Goal: Task Accomplishment & Management: Use online tool/utility

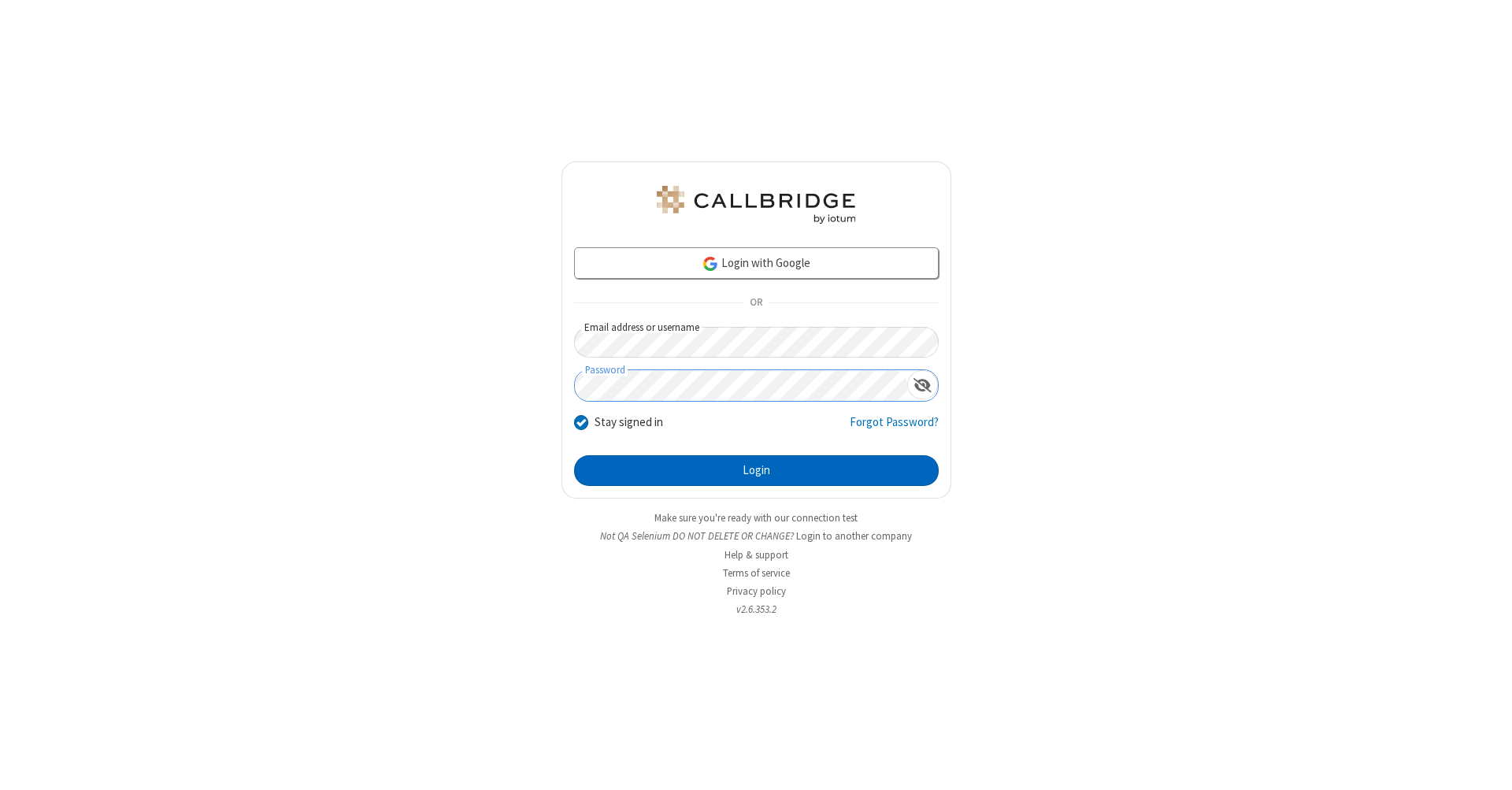
click at [756, 471] on button "Login" at bounding box center [756, 471] width 365 height 32
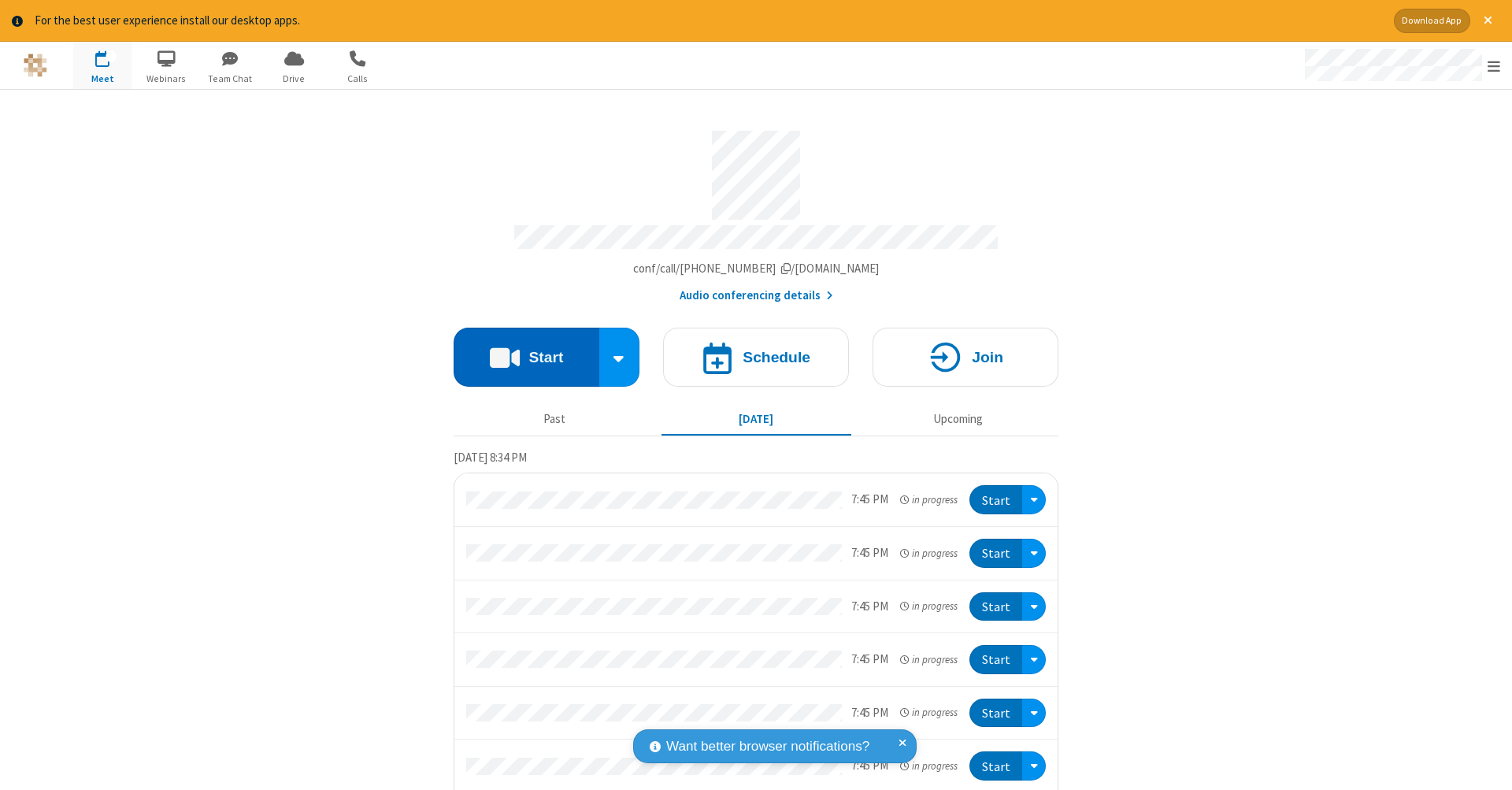
click at [519, 349] on button "Start" at bounding box center [526, 357] width 146 height 59
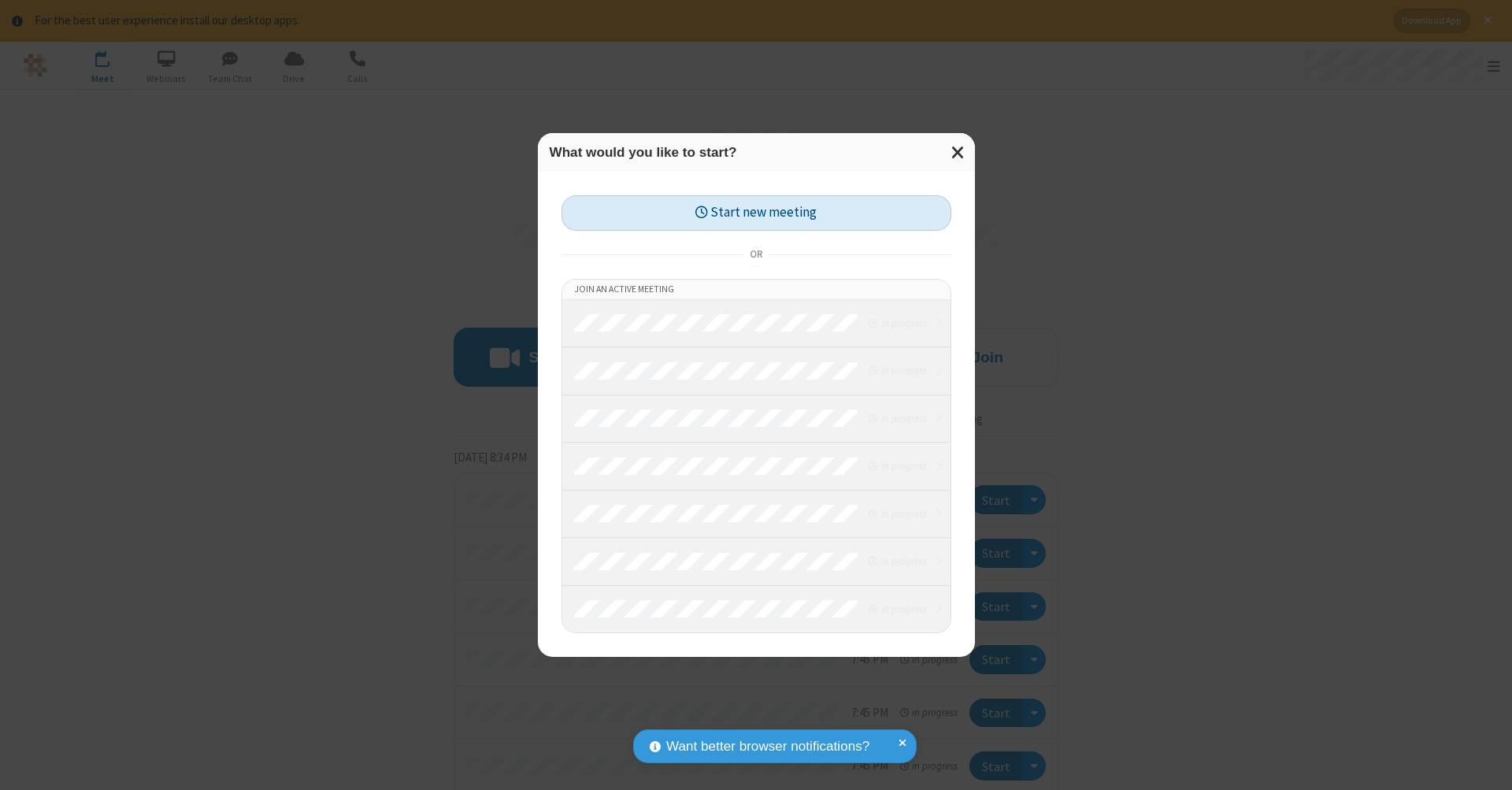
click at [756, 213] on button "Start new meeting" at bounding box center [756, 213] width 390 height 36
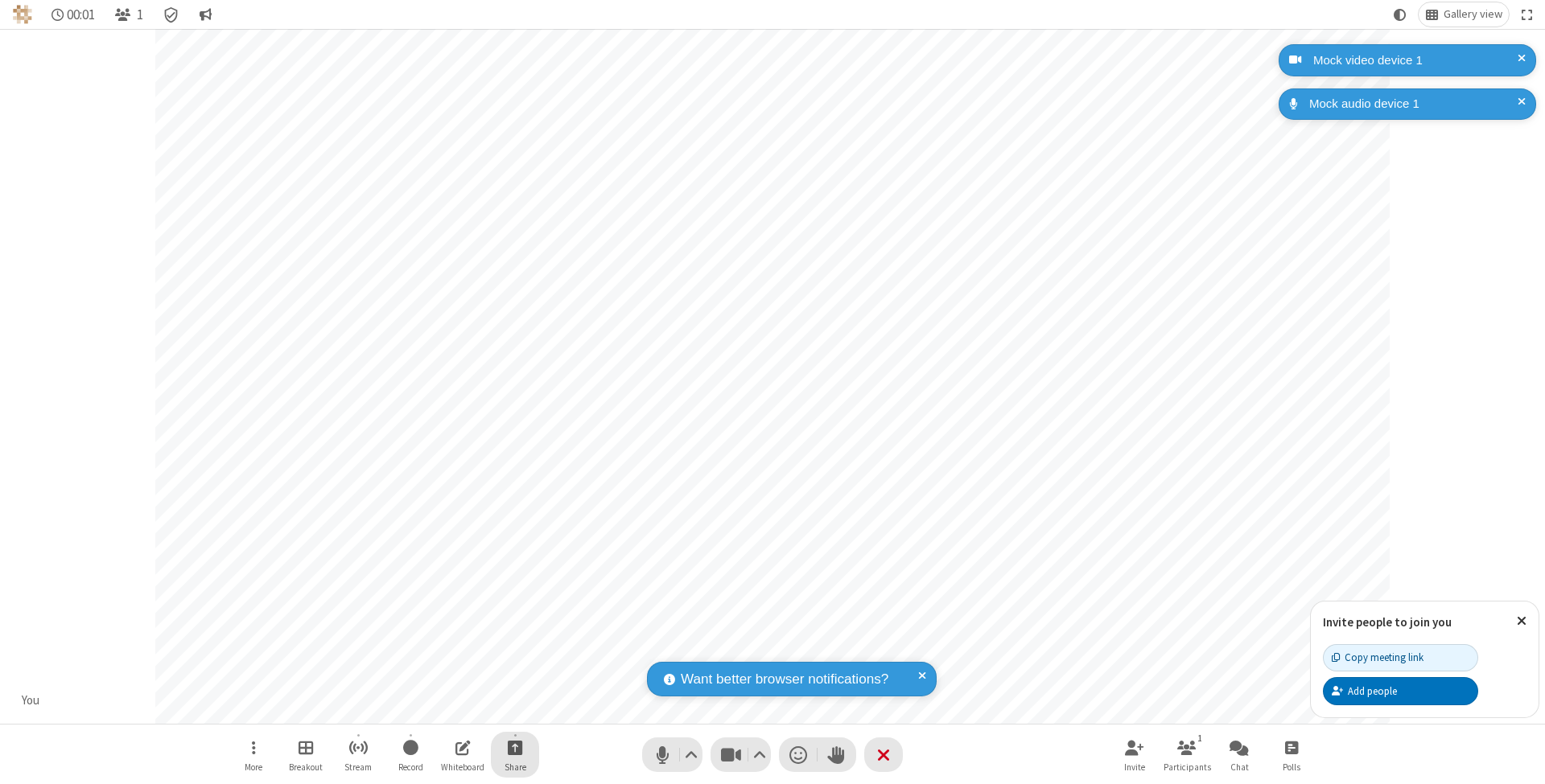
click at [514, 748] on span "Start sharing" at bounding box center [515, 748] width 15 height 20
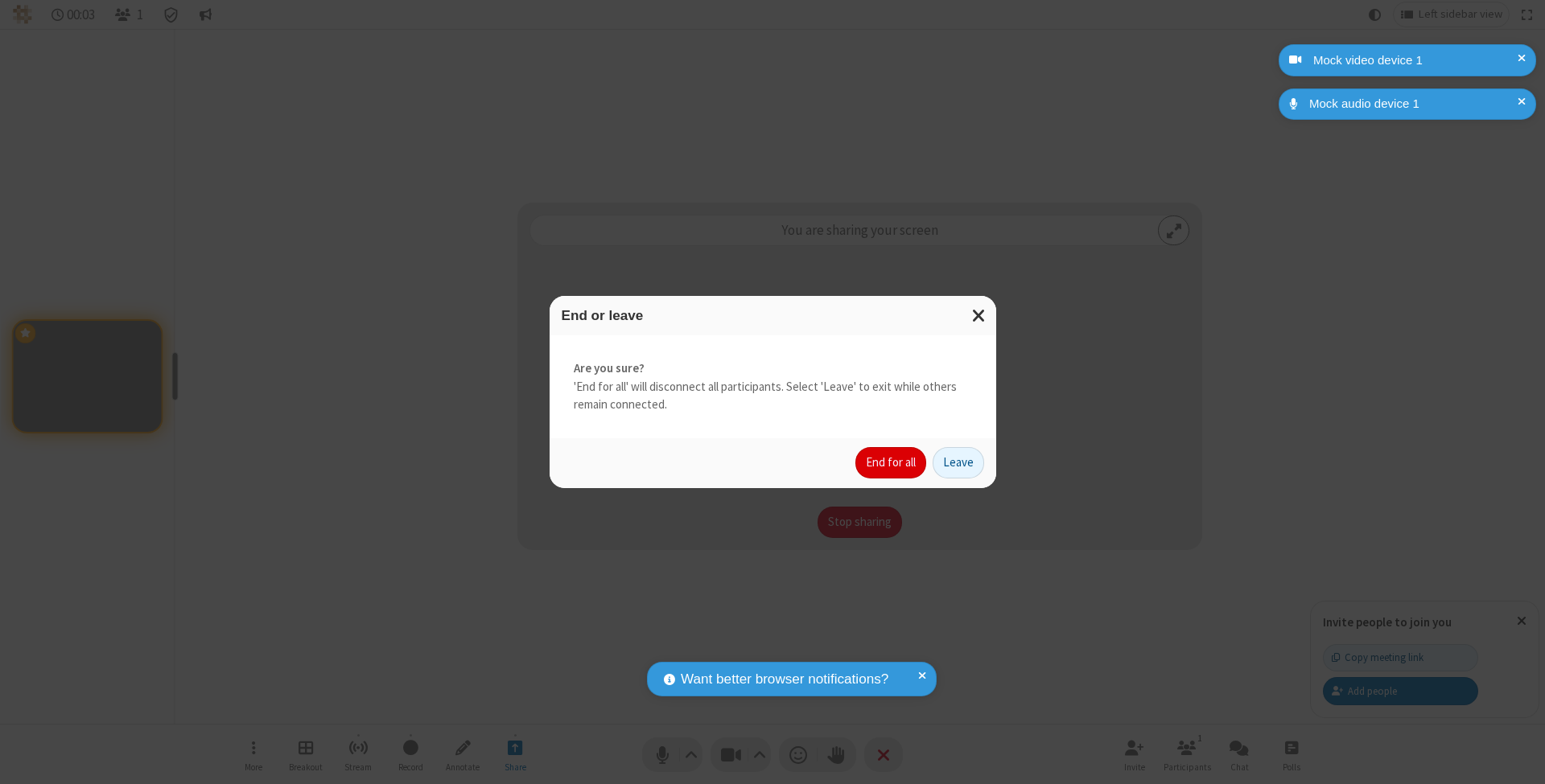
click at [891, 462] on button "End for all" at bounding box center [890, 463] width 70 height 32
